Goal: Task Accomplishment & Management: Manage account settings

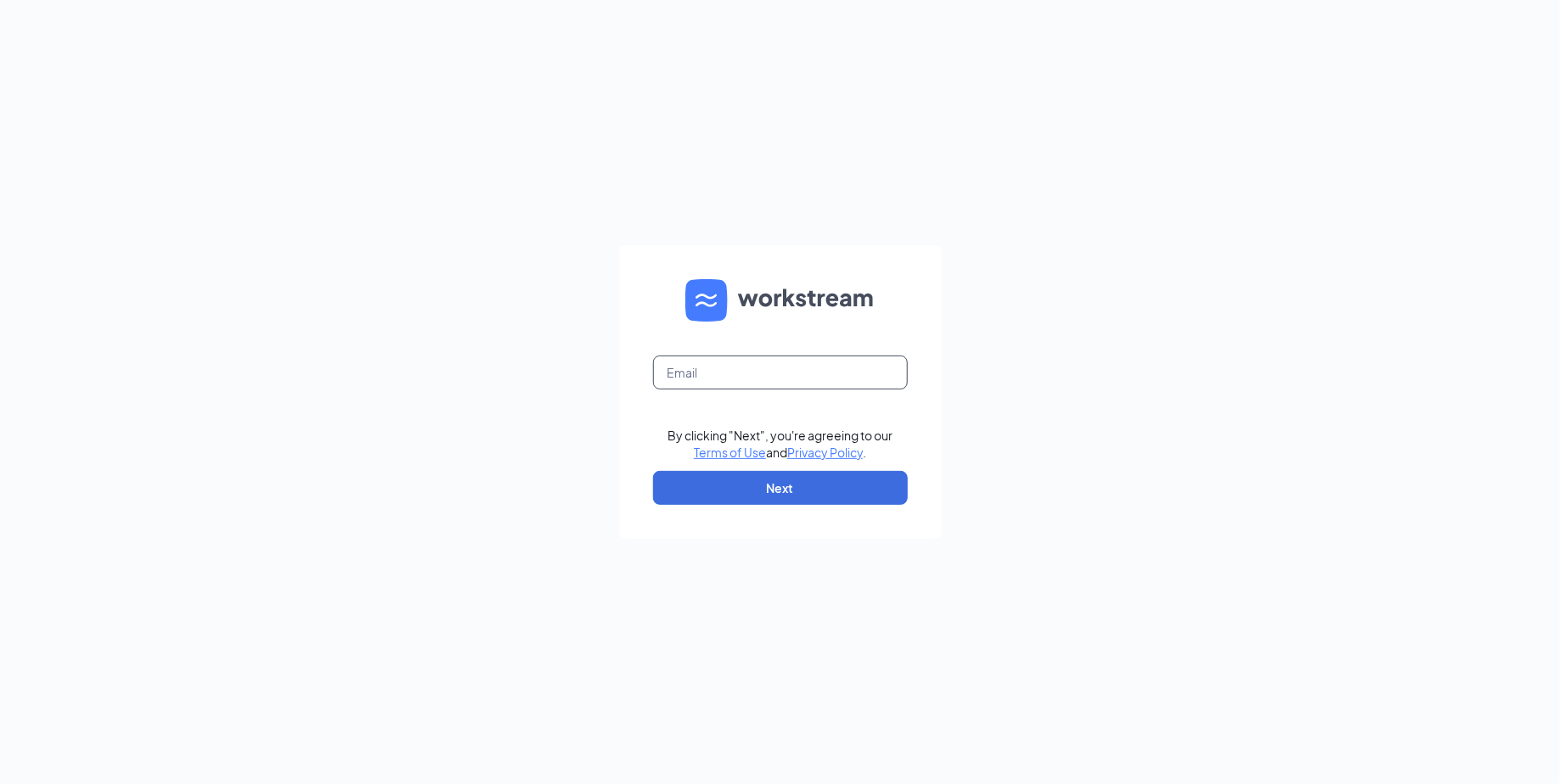
click at [741, 376] on input "text" at bounding box center [780, 373] width 255 height 34
type input "[EMAIL_ADDRESS][DOMAIN_NAME]"
click at [739, 473] on button "Next" at bounding box center [780, 488] width 255 height 34
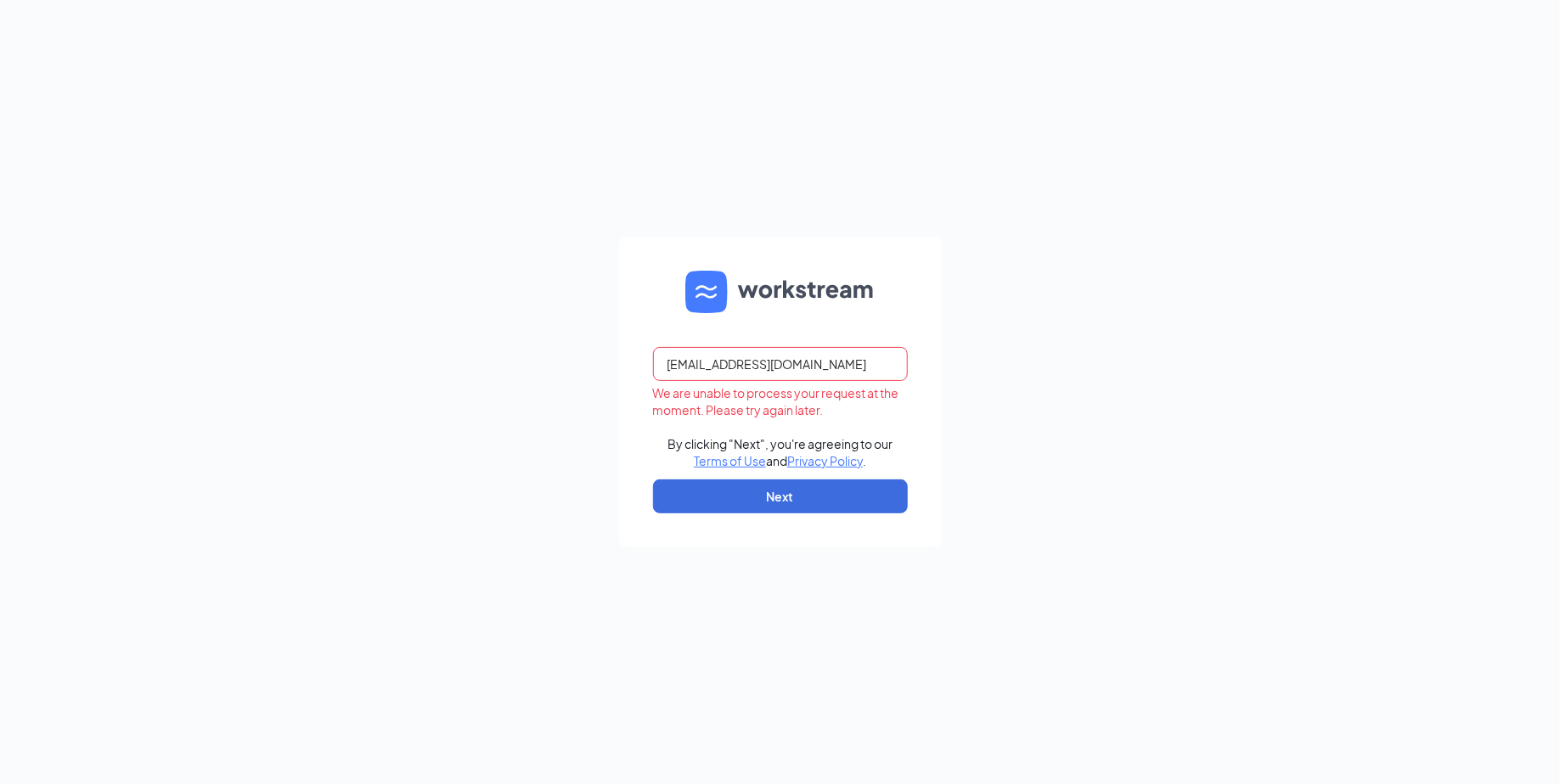
click at [870, 363] on input "[EMAIL_ADDRESS][DOMAIN_NAME]" at bounding box center [780, 364] width 255 height 34
click at [772, 488] on button "Next" at bounding box center [780, 496] width 255 height 34
